Goal: Task Accomplishment & Management: Use online tool/utility

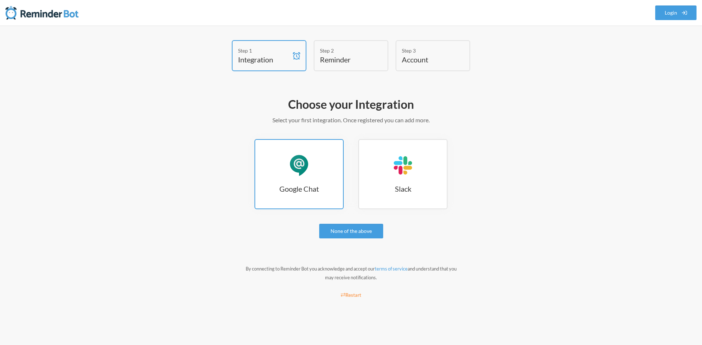
click at [319, 165] on link "Google Chat Google Chat" at bounding box center [298, 174] width 89 height 70
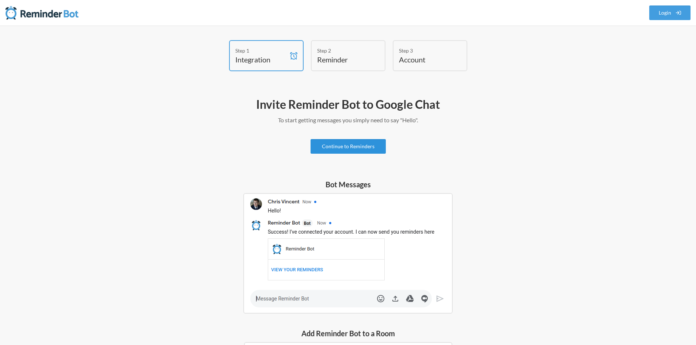
click at [356, 145] on link "Continue to Reminders" at bounding box center [348, 146] width 75 height 15
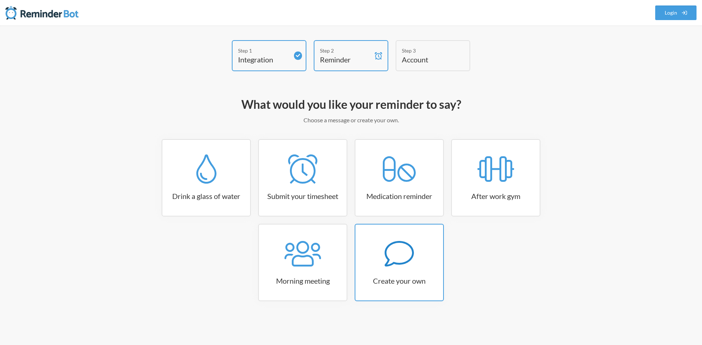
click at [399, 244] on icon at bounding box center [398, 253] width 29 height 29
select select "11:30:00"
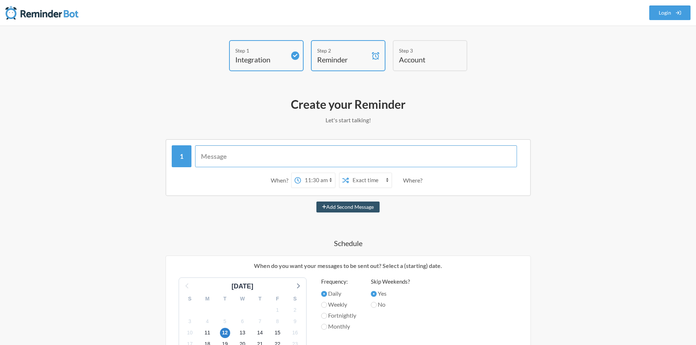
click at [284, 156] on input "text" at bounding box center [356, 156] width 322 height 22
click at [242, 162] on input "text" at bounding box center [356, 156] width 322 height 22
paste input "Commit your codes and compare databases!!!"
type input "Commit your codes and compare databases!!!"
click at [316, 181] on select "12:00 am 12:15 am 12:30 am 12:45 am 1:00 am 1:15 am 1:30 am 1:45 am 2:00 am 2:1…" at bounding box center [318, 180] width 34 height 15
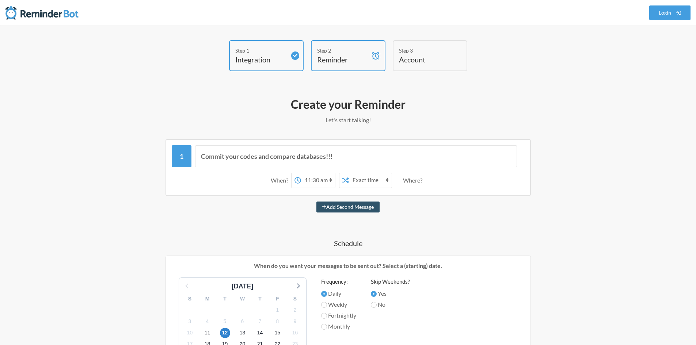
select select "17:30:00"
click at [301, 173] on select "12:00 am 12:15 am 12:30 am 12:45 am 1:00 am 1:15 am 1:30 am 1:45 am 2:00 am 2:1…" at bounding box center [318, 180] width 34 height 15
click at [417, 181] on div "Where?" at bounding box center [414, 180] width 22 height 15
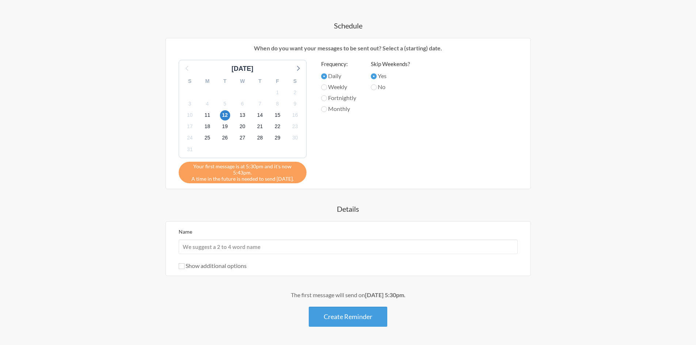
scroll to position [219, 0]
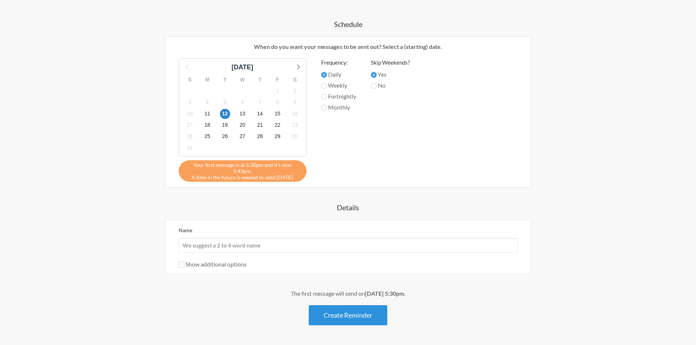
click at [335, 311] on button "Create Reminder" at bounding box center [348, 315] width 79 height 20
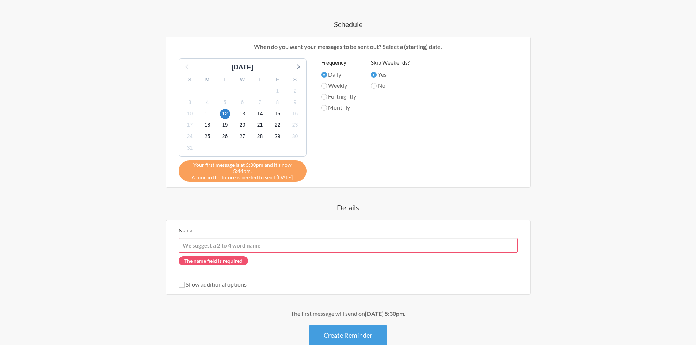
click at [254, 243] on input "Name" at bounding box center [348, 245] width 339 height 15
paste input "Commit your codes and compare databases!!!"
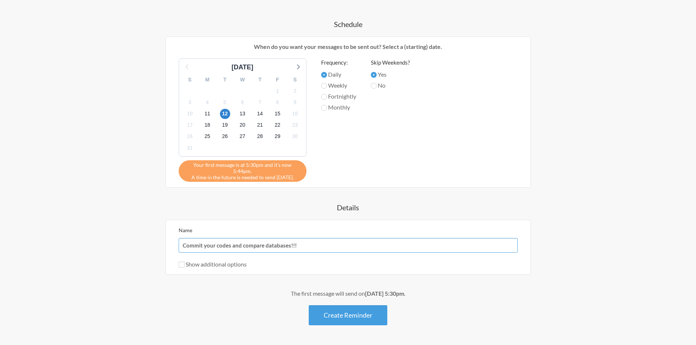
click at [269, 241] on input "Commit your codes and compare databases!!!" at bounding box center [348, 245] width 339 height 15
paste input "Would you like to complete your reminder?"
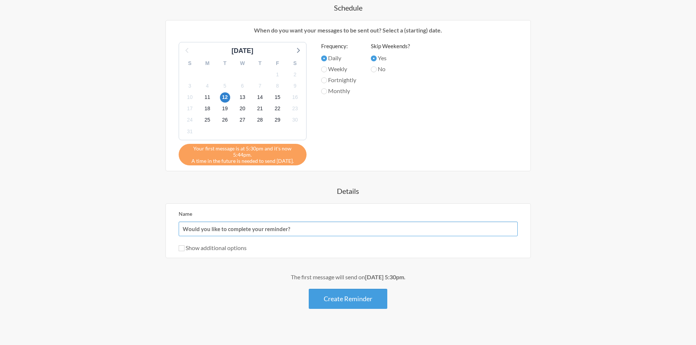
scroll to position [237, 0]
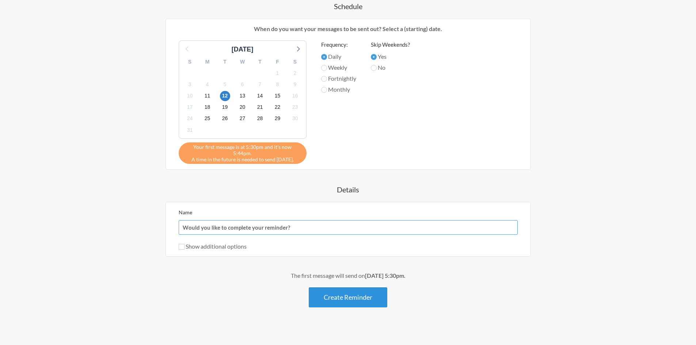
type input "Would you like to complete your reminder?"
click at [339, 299] on button "Create Reminder" at bounding box center [348, 298] width 79 height 20
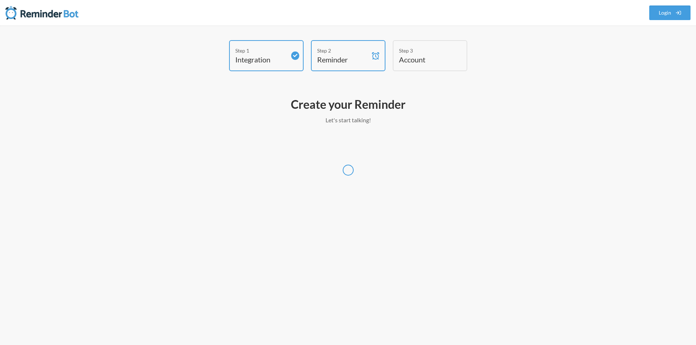
scroll to position [0, 0]
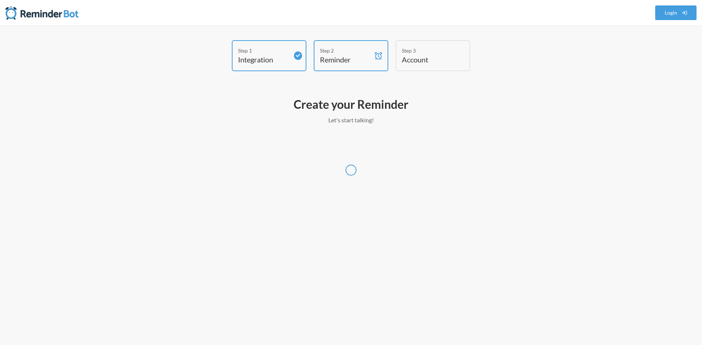
select select "UTC"
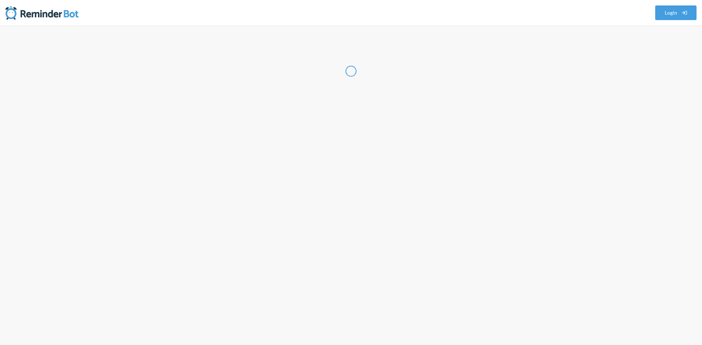
select select "NP"
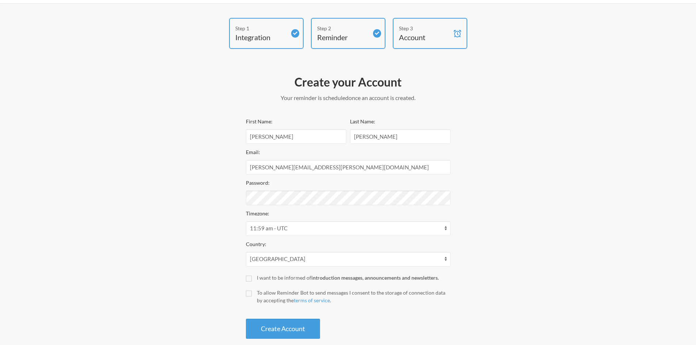
scroll to position [34, 0]
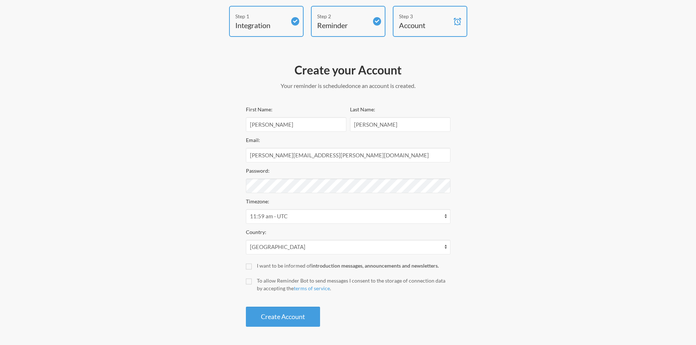
drag, startPoint x: 180, startPoint y: 164, endPoint x: 243, endPoint y: 175, distance: 64.6
click at [180, 164] on div "Step 1 Integration Step 2 Reminder Step 3 Account Create your Account Your remi…" at bounding box center [348, 168] width 438 height 325
click at [221, 211] on div "Step 1 Integration Step 2 Reminder Step 3 Account Create your Account Your remi…" at bounding box center [348, 168] width 438 height 325
click at [330, 155] on input "sujan.shrestha@amniltech.com" at bounding box center [348, 155] width 205 height 15
click at [354, 217] on select "12:45 am - Pacific/Chatham 1:00 am - Pacific/Apia 1:00 am - Pacific/Enderbury 1…" at bounding box center [348, 216] width 205 height 15
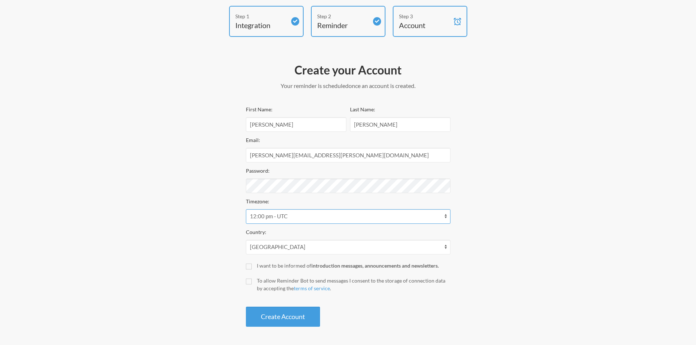
select select "Asia/Kathmandu"
click at [246, 209] on select "12:45 am - Pacific/Chatham 1:00 am - Pacific/Apia 1:00 am - Pacific/Enderbury 1…" at bounding box center [348, 216] width 205 height 15
click at [250, 279] on input "To allow Reminder Bot to send messages I consent to the storage of connection d…" at bounding box center [249, 282] width 6 height 6
checkbox input "true"
click at [279, 318] on button "Create Account" at bounding box center [283, 317] width 74 height 20
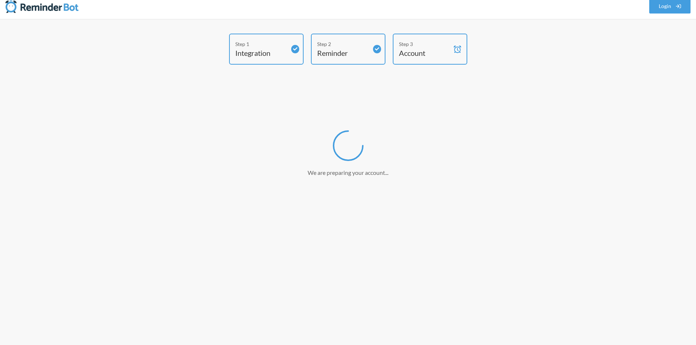
scroll to position [7, 0]
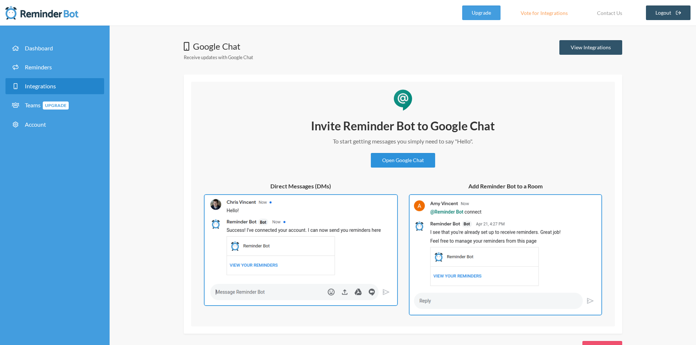
click at [414, 163] on link "Open Google Chat" at bounding box center [403, 160] width 64 height 15
click at [394, 161] on link "Open Google Chat" at bounding box center [403, 160] width 64 height 15
click at [588, 47] on link "View Integrations" at bounding box center [590, 47] width 63 height 15
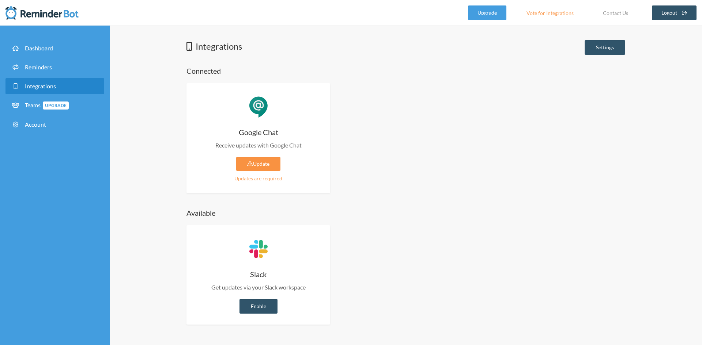
click at [266, 166] on link "Update" at bounding box center [258, 164] width 44 height 14
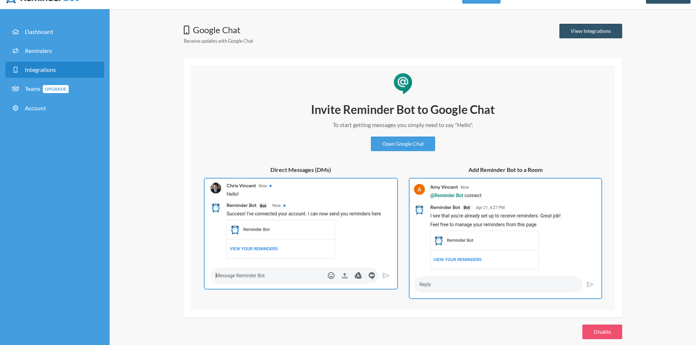
scroll to position [25, 0]
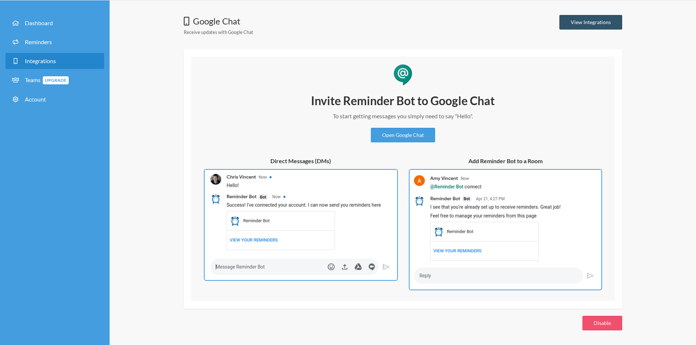
click at [498, 203] on img at bounding box center [505, 229] width 193 height 121
click at [516, 233] on img at bounding box center [505, 229] width 193 height 121
click at [480, 212] on img at bounding box center [505, 229] width 193 height 121
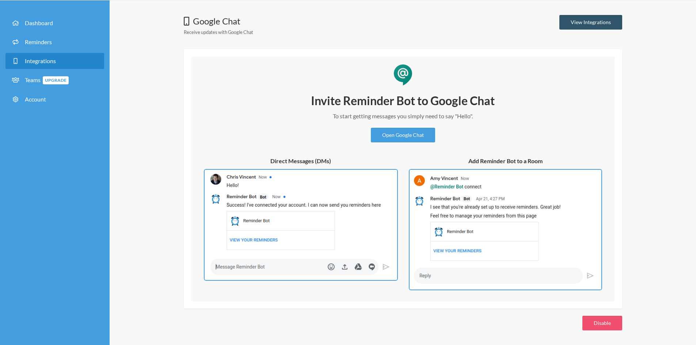
click at [480, 212] on img at bounding box center [505, 229] width 193 height 121
click at [480, 211] on img at bounding box center [505, 229] width 193 height 121
click at [426, 139] on link "Open Google Chat" at bounding box center [403, 135] width 64 height 15
click at [398, 137] on link "Open Google Chat" at bounding box center [403, 135] width 64 height 15
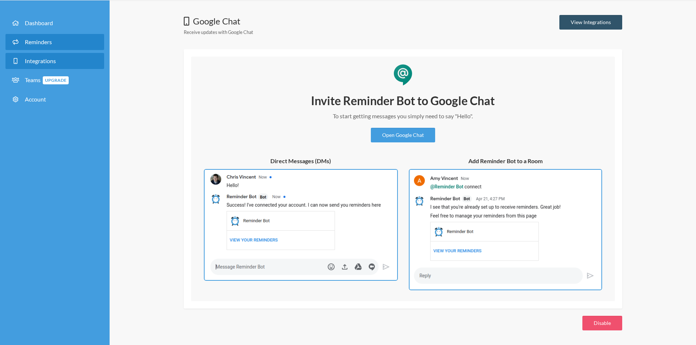
click at [79, 38] on link "Reminders" at bounding box center [54, 42] width 99 height 16
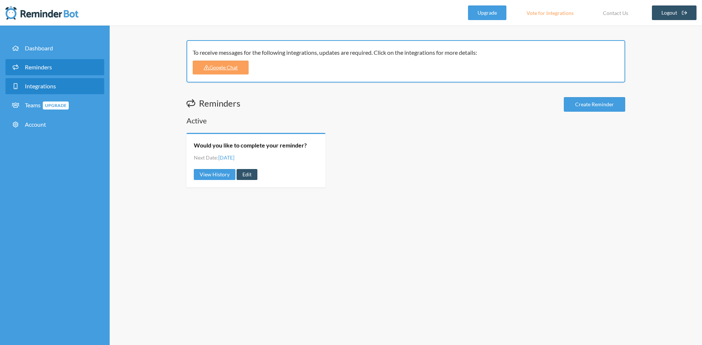
click at [58, 87] on link "Integrations" at bounding box center [54, 86] width 99 height 16
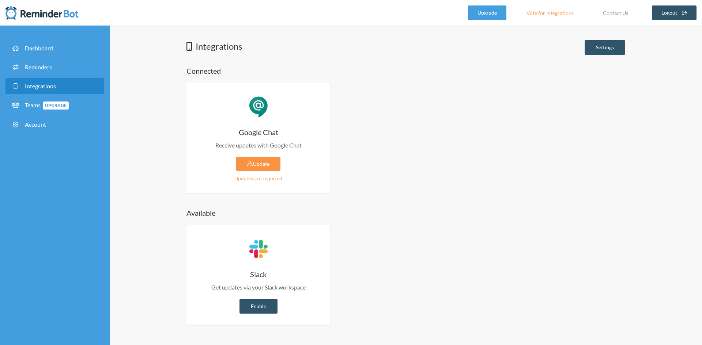
click at [261, 161] on link "Update" at bounding box center [258, 164] width 44 height 14
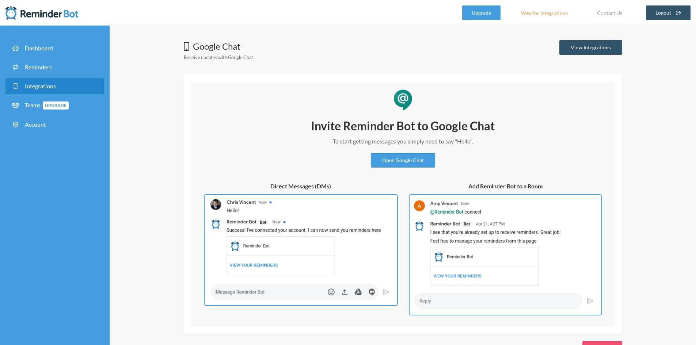
click at [471, 236] on img at bounding box center [505, 254] width 193 height 121
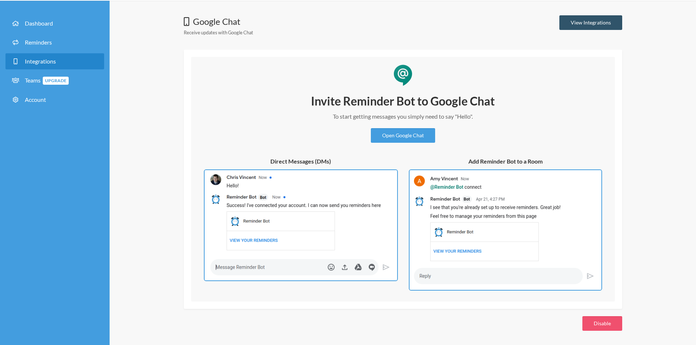
scroll to position [25, 0]
click at [495, 235] on img at bounding box center [505, 229] width 193 height 121
click at [600, 23] on link "View Integrations" at bounding box center [590, 22] width 63 height 15
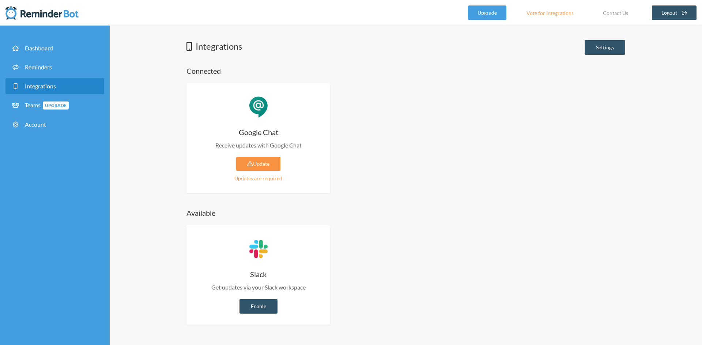
click at [262, 165] on link "Update" at bounding box center [258, 164] width 44 height 14
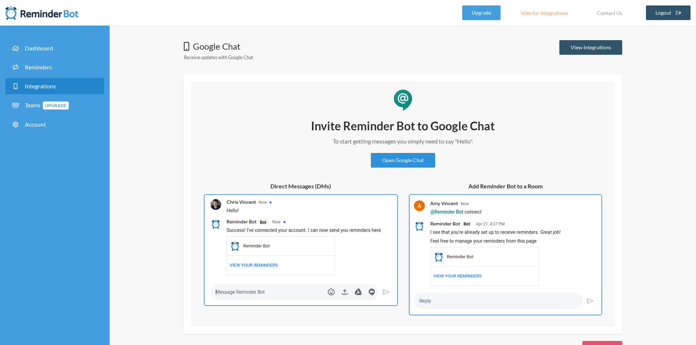
click at [399, 163] on link "Open Google Chat" at bounding box center [403, 160] width 64 height 15
click at [449, 219] on img at bounding box center [505, 254] width 193 height 121
click at [444, 228] on img at bounding box center [505, 254] width 193 height 121
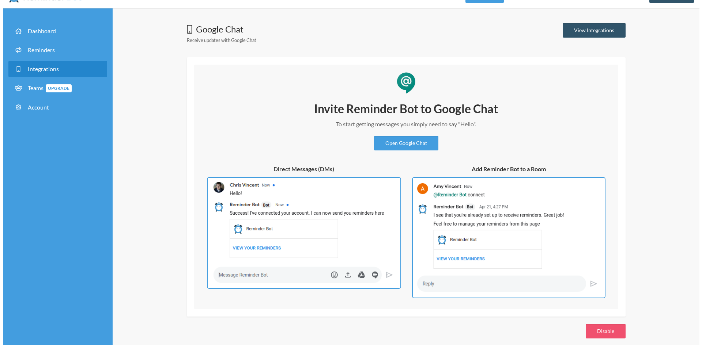
scroll to position [25, 0]
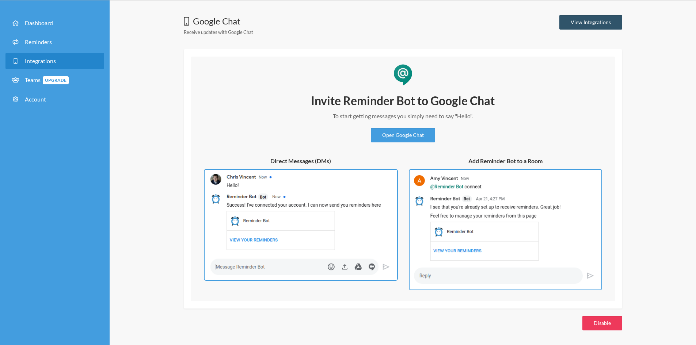
click at [617, 326] on button "Disable" at bounding box center [602, 323] width 40 height 15
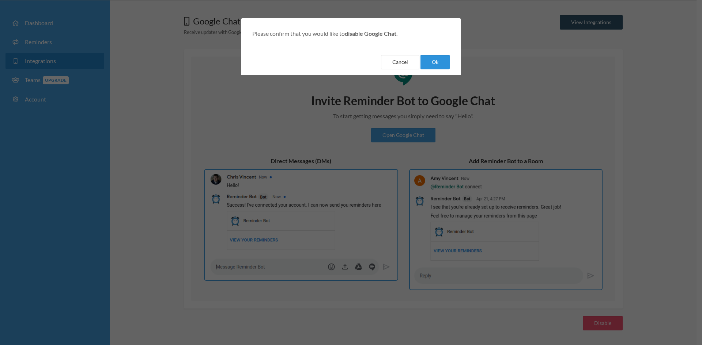
drag, startPoint x: 421, startPoint y: 63, endPoint x: 427, endPoint y: 64, distance: 5.9
click at [427, 64] on button "Ok" at bounding box center [434, 62] width 29 height 15
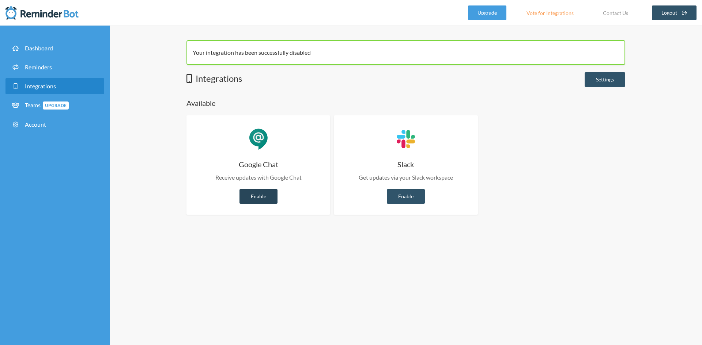
click at [249, 195] on link "Enable" at bounding box center [258, 196] width 38 height 15
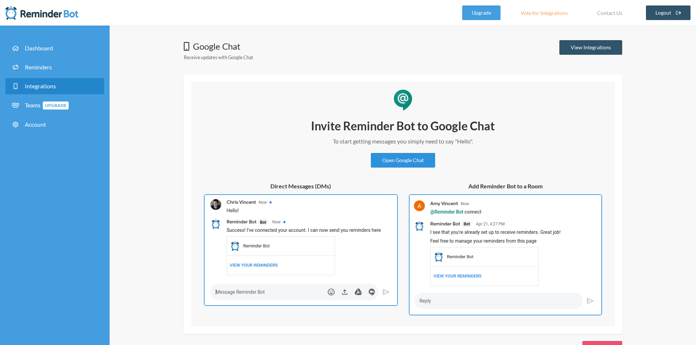
click at [410, 161] on link "Open Google Chat" at bounding box center [403, 160] width 64 height 15
click at [602, 49] on link "View Integrations" at bounding box center [590, 47] width 63 height 15
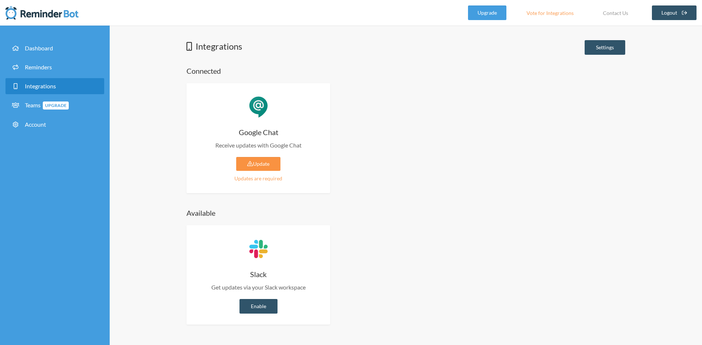
click at [253, 167] on link "Update" at bounding box center [258, 164] width 44 height 14
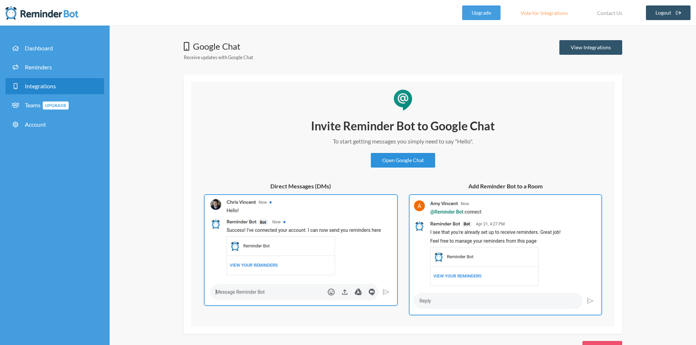
click at [419, 159] on link "Open Google Chat" at bounding box center [403, 160] width 64 height 15
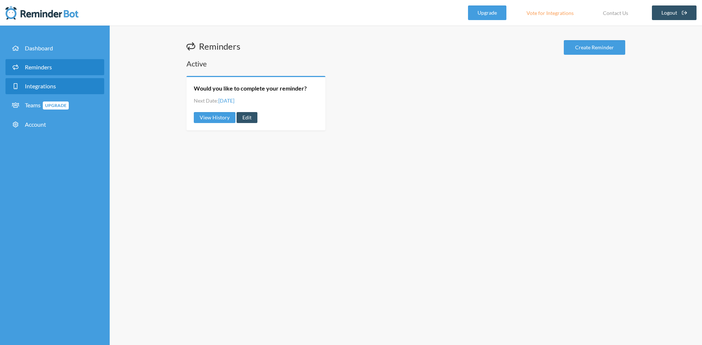
click at [45, 84] on span "Integrations" at bounding box center [40, 86] width 31 height 7
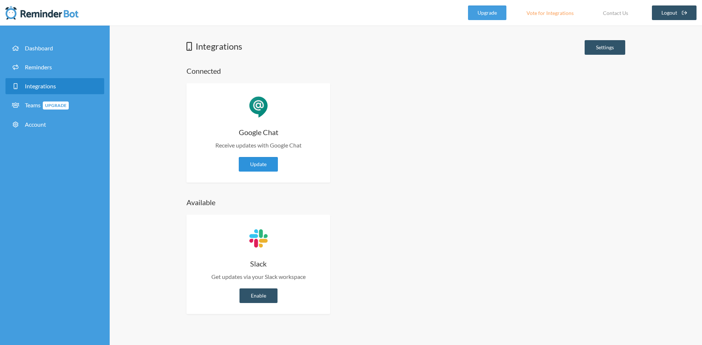
click at [271, 163] on link "Update" at bounding box center [258, 164] width 39 height 15
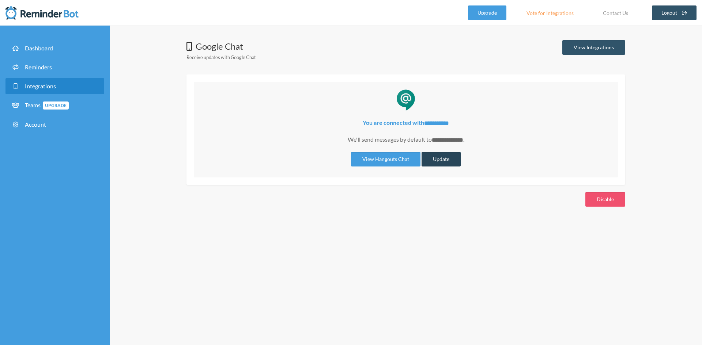
click at [440, 159] on button "Update" at bounding box center [440, 159] width 39 height 15
select select "**********"
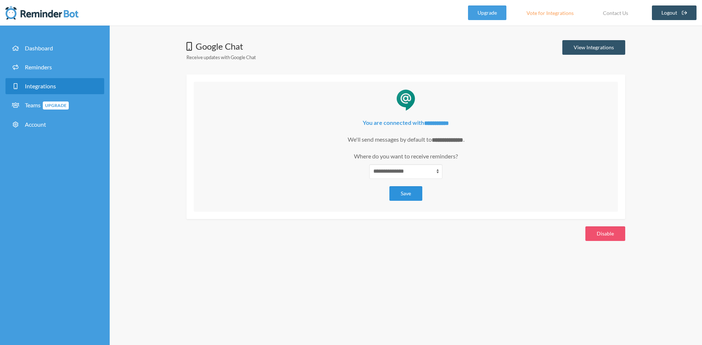
click at [410, 191] on button "Save" at bounding box center [405, 193] width 33 height 15
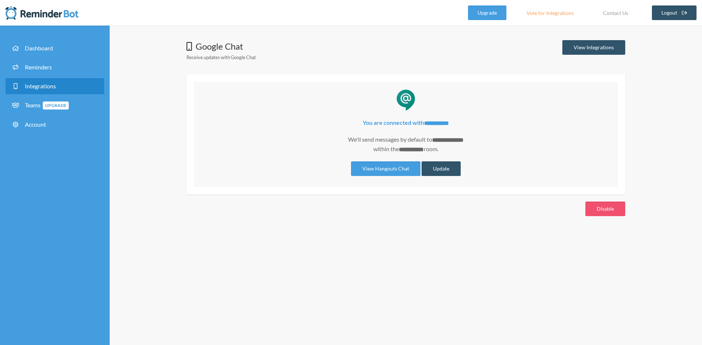
click at [46, 86] on span "Integrations" at bounding box center [40, 86] width 31 height 7
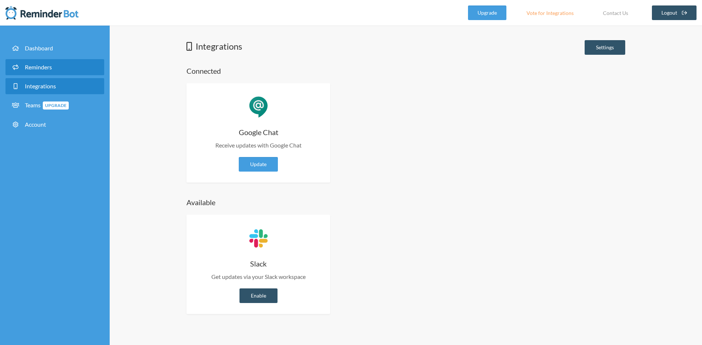
click at [39, 65] on span "Reminders" at bounding box center [38, 67] width 27 height 7
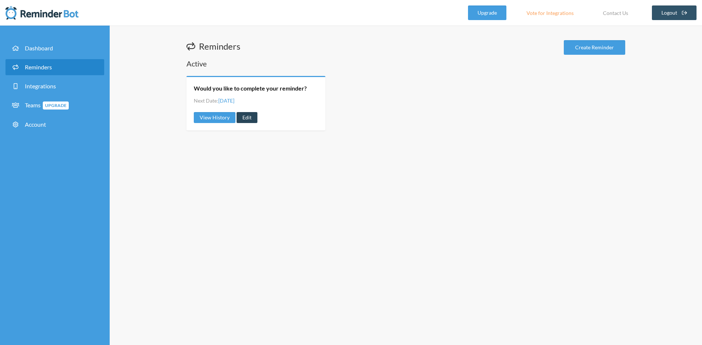
click at [253, 116] on link "Edit" at bounding box center [246, 117] width 21 height 11
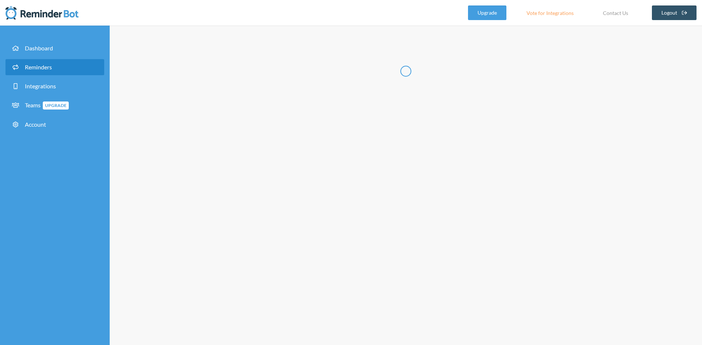
type input "Would you like to complete your reminder?"
select select "17:30:00"
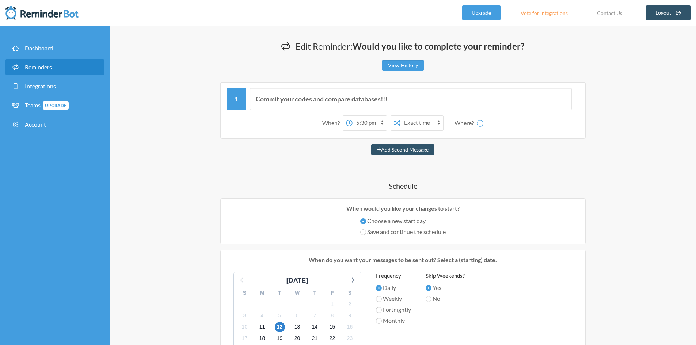
select select "spaces/AAAAJyIC1p4"
click at [349, 122] on select "12:00 am 12:15 am 12:30 am 12:45 am 1:00 am 1:15 am 1:30 am 1:45 am 2:00 am 2:1…" at bounding box center [341, 123] width 34 height 15
click at [516, 176] on div "Commit your codes and compare databases!!! When? 12:00 am 12:15 am 12:30 am 12:…" at bounding box center [403, 319] width 438 height 475
